Goal: Transaction & Acquisition: Book appointment/travel/reservation

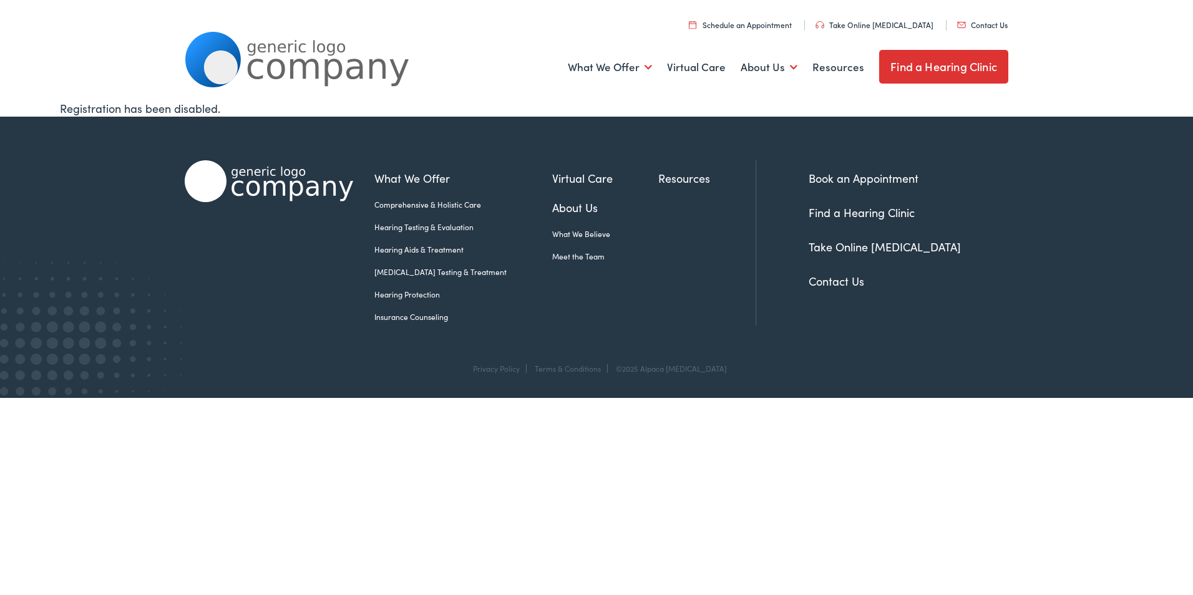
click at [734, 26] on link "Schedule an Appointment" at bounding box center [740, 24] width 103 height 11
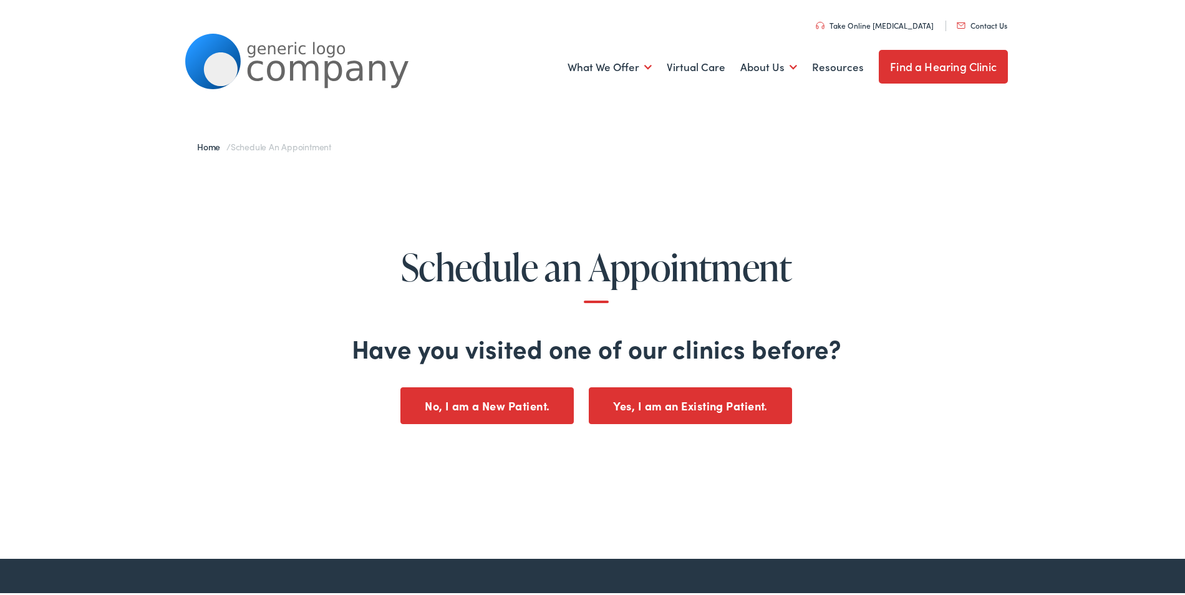
click at [525, 398] on button "No, I am a New Patient." at bounding box center [487, 404] width 173 height 37
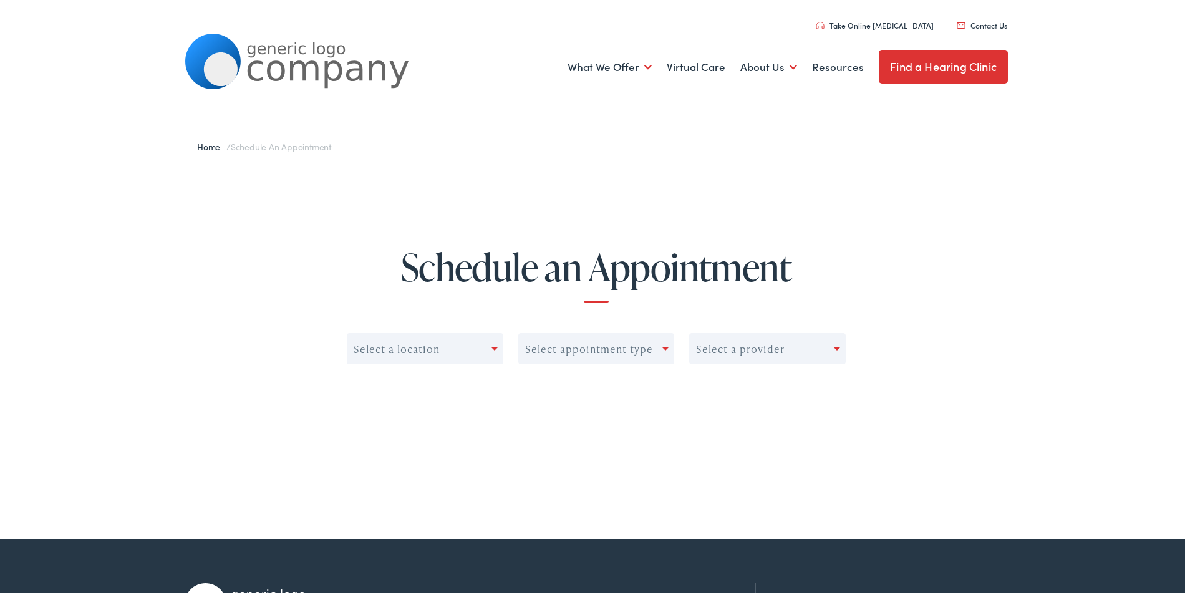
click at [474, 344] on div "Select a location" at bounding box center [420, 346] width 144 height 17
click at [458, 377] on div "No options" at bounding box center [424, 378] width 155 height 25
click at [492, 344] on div at bounding box center [497, 346] width 11 height 17
click at [609, 333] on div "Select appointment type" at bounding box center [596, 346] width 157 height 31
